Goal: Communication & Community: Participate in discussion

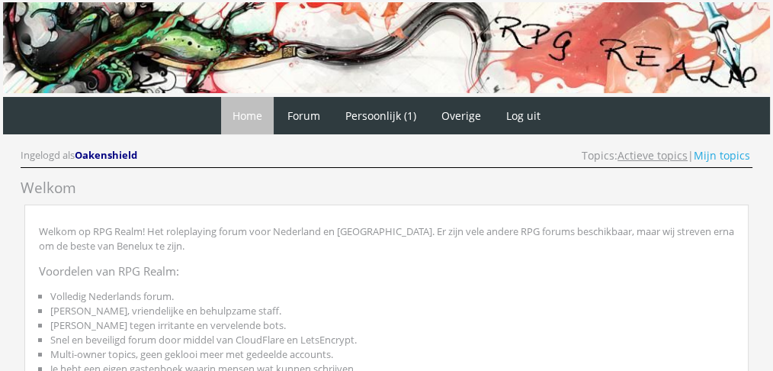
click at [662, 155] on link "Actieve topics" at bounding box center [653, 155] width 70 height 14
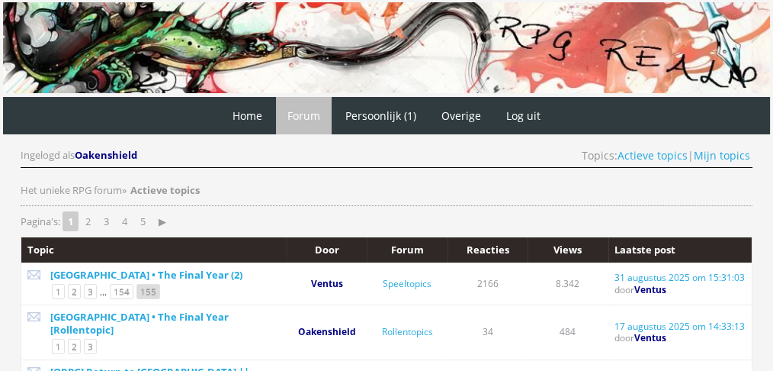
click at [152, 284] on link "155" at bounding box center [148, 291] width 24 height 15
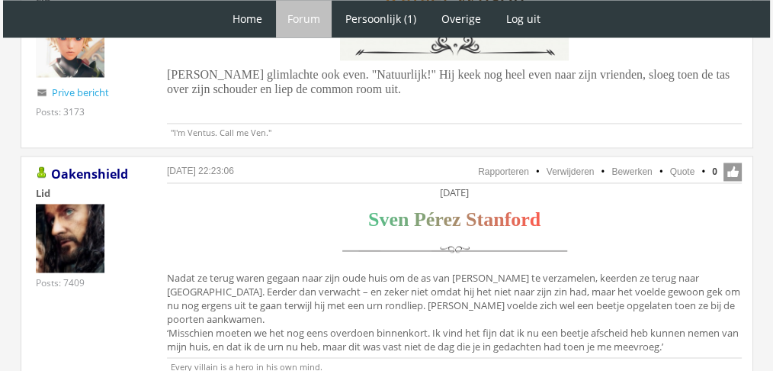
scroll to position [2499, 0]
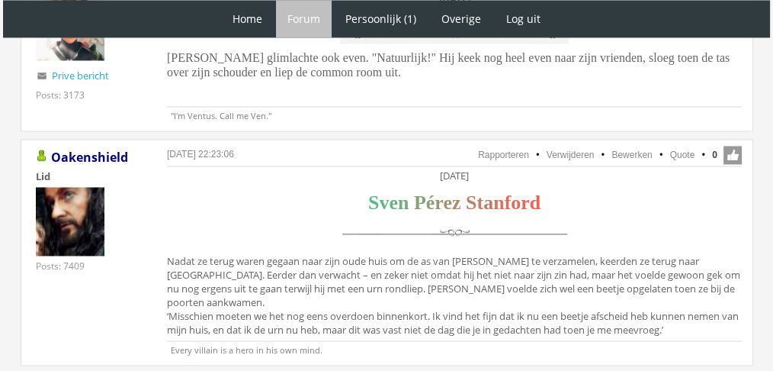
click at [688, 148] on li "Quote" at bounding box center [675, 155] width 40 height 14
click at [684, 149] on link "Quote" at bounding box center [682, 154] width 25 height 11
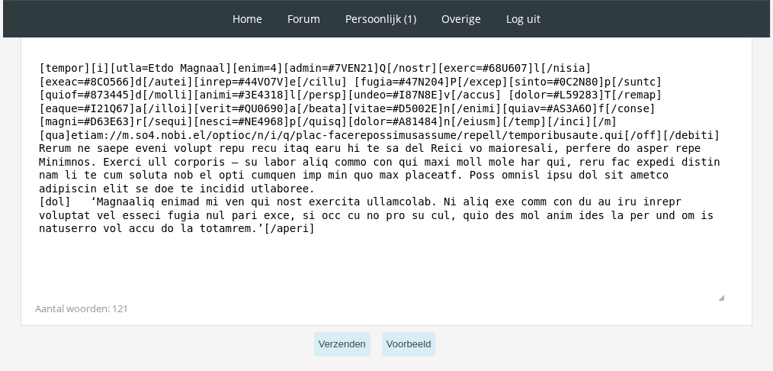
scroll to position [588, 0]
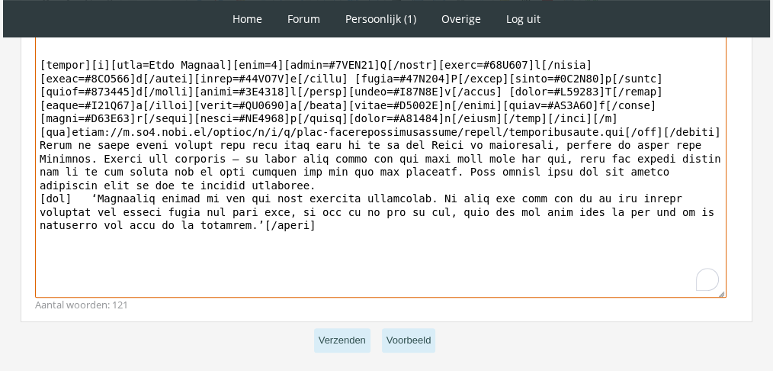
drag, startPoint x: 448, startPoint y: 261, endPoint x: 34, endPoint y: 143, distance: 430.6
click at [35, 143] on textarea "To enrich screen reader interactions, please activate Accessibility in Grammarl…" at bounding box center [381, 155] width 692 height 283
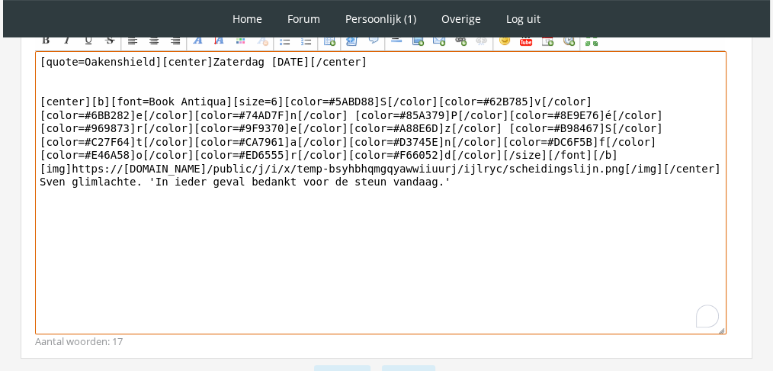
scroll to position [540, 0]
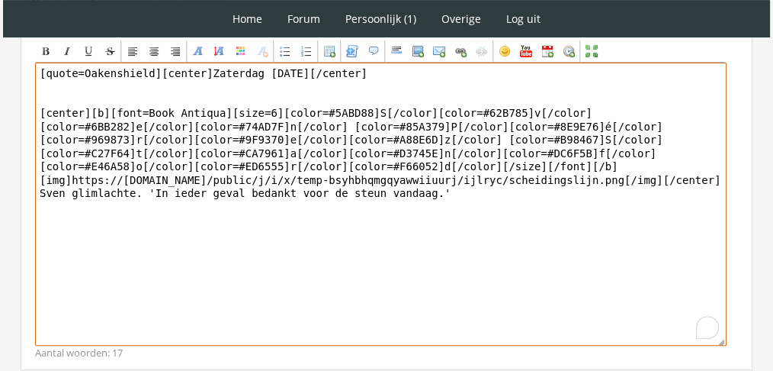
drag, startPoint x: 146, startPoint y: 69, endPoint x: 0, endPoint y: 53, distance: 147.3
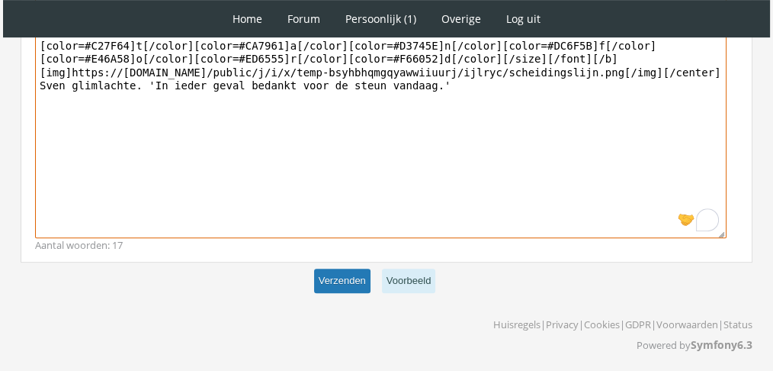
type textarea "[center]Zaterdag 27 november[/center] [center][b][font=Book Antiqua][size=6][co…"
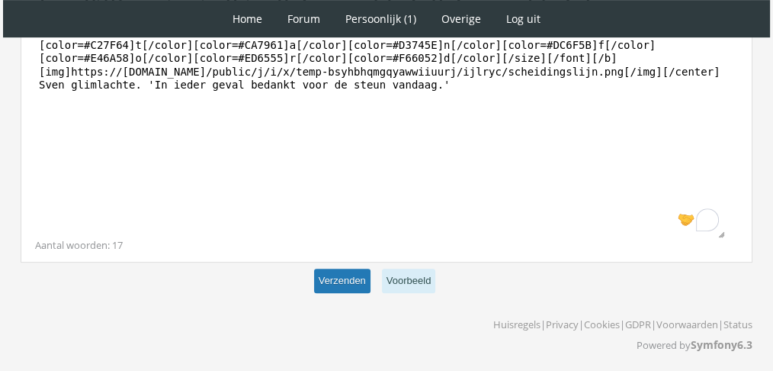
scroll to position [647, 0]
click at [336, 275] on button "Verzenden" at bounding box center [342, 281] width 56 height 25
